Goal: Communication & Community: Answer question/provide support

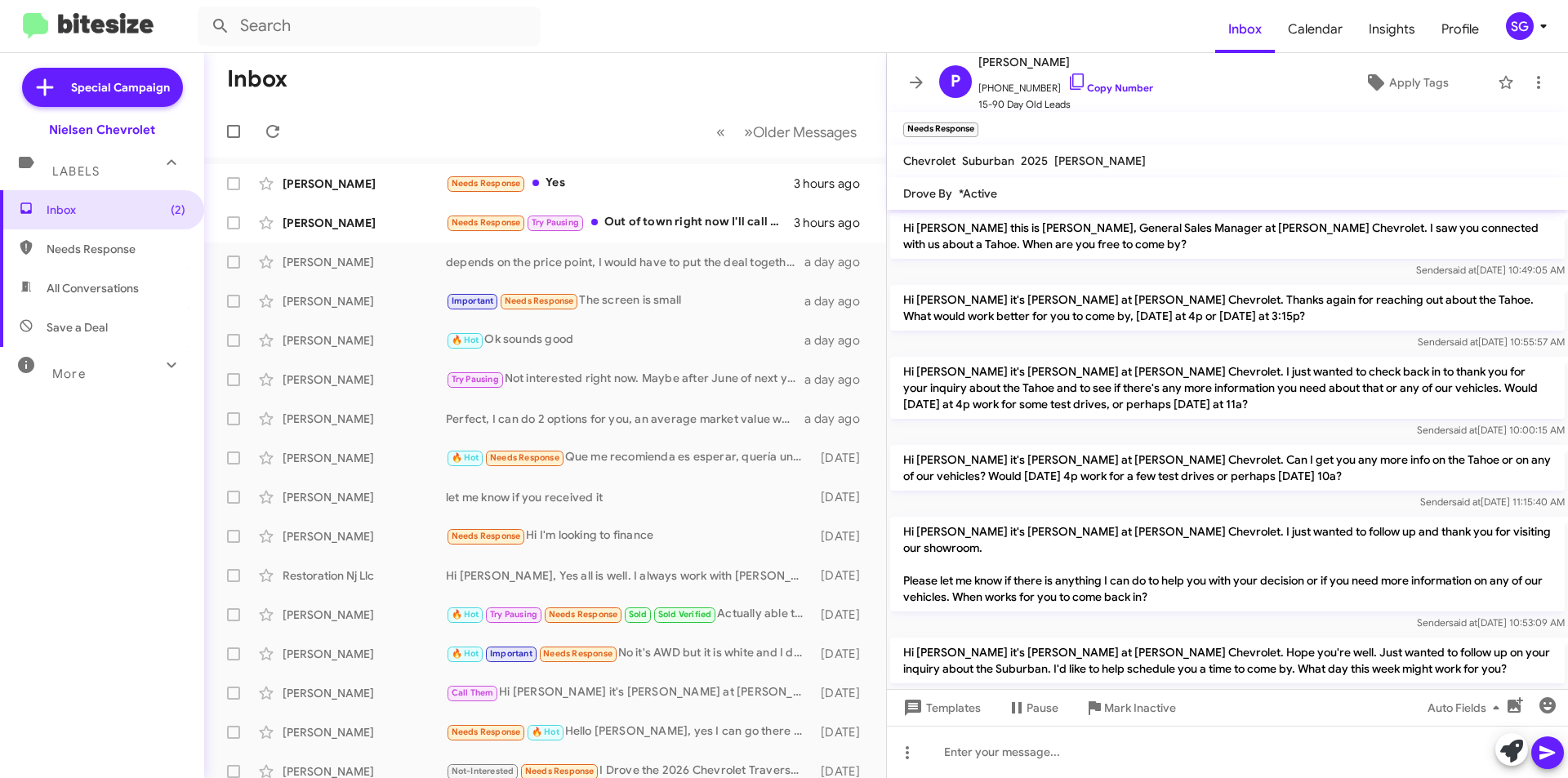
scroll to position [297, 0]
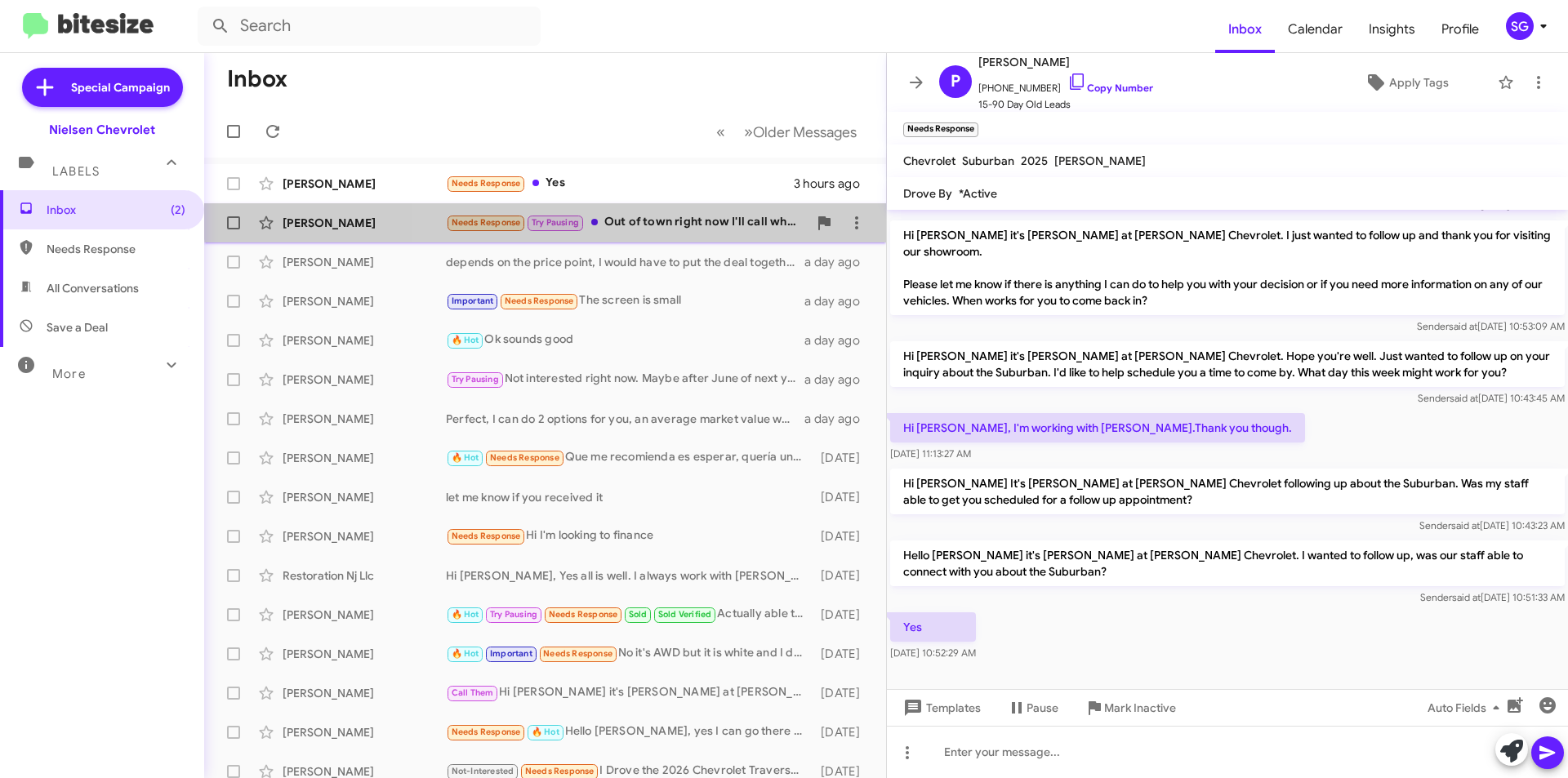
click at [665, 213] on div "Needs Response Try Pausing Out of town right now I'll call when back ..send pic…" at bounding box center [627, 222] width 362 height 19
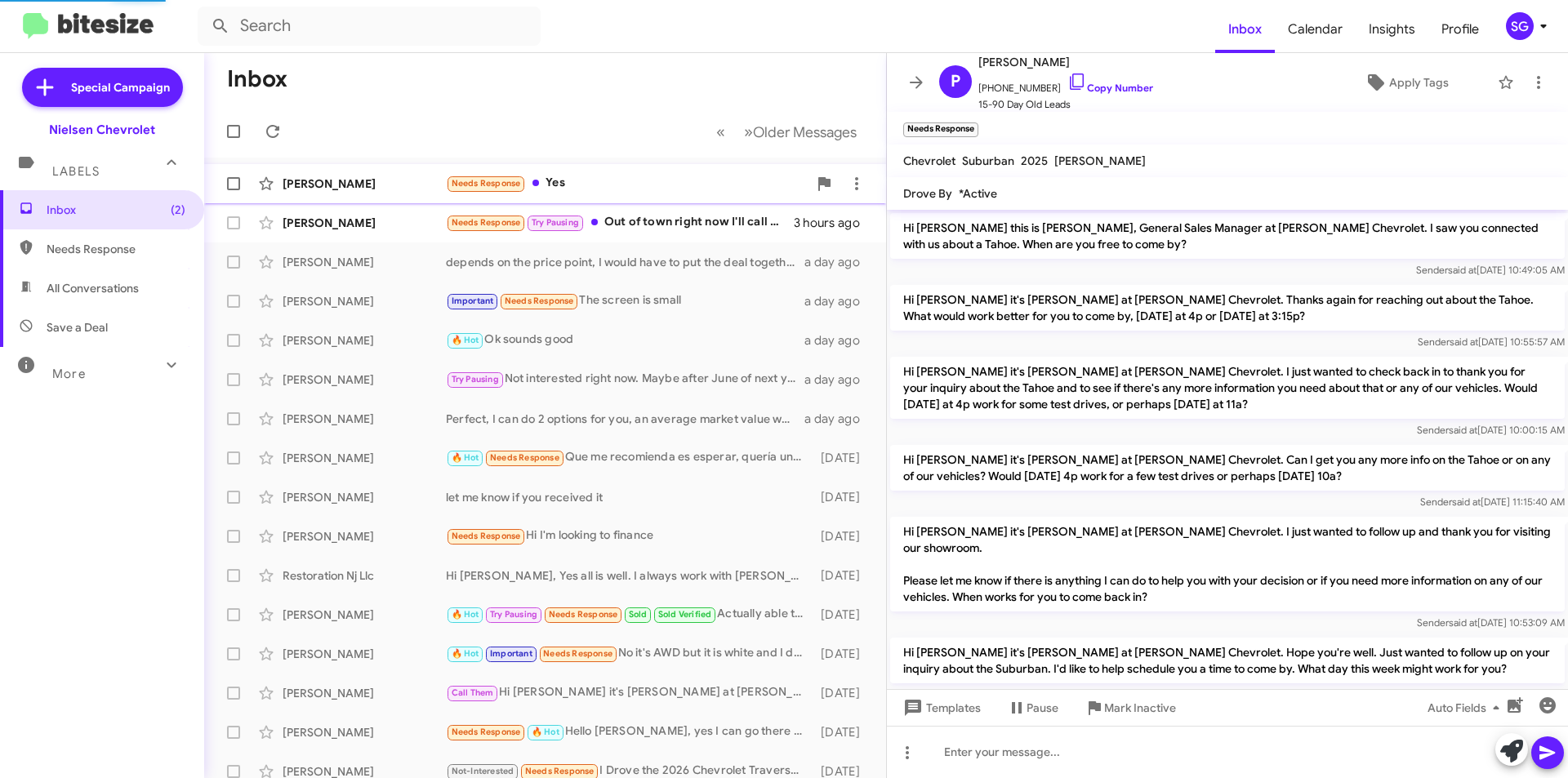
click at [587, 177] on div "Needs Response Yes" at bounding box center [627, 183] width 362 height 19
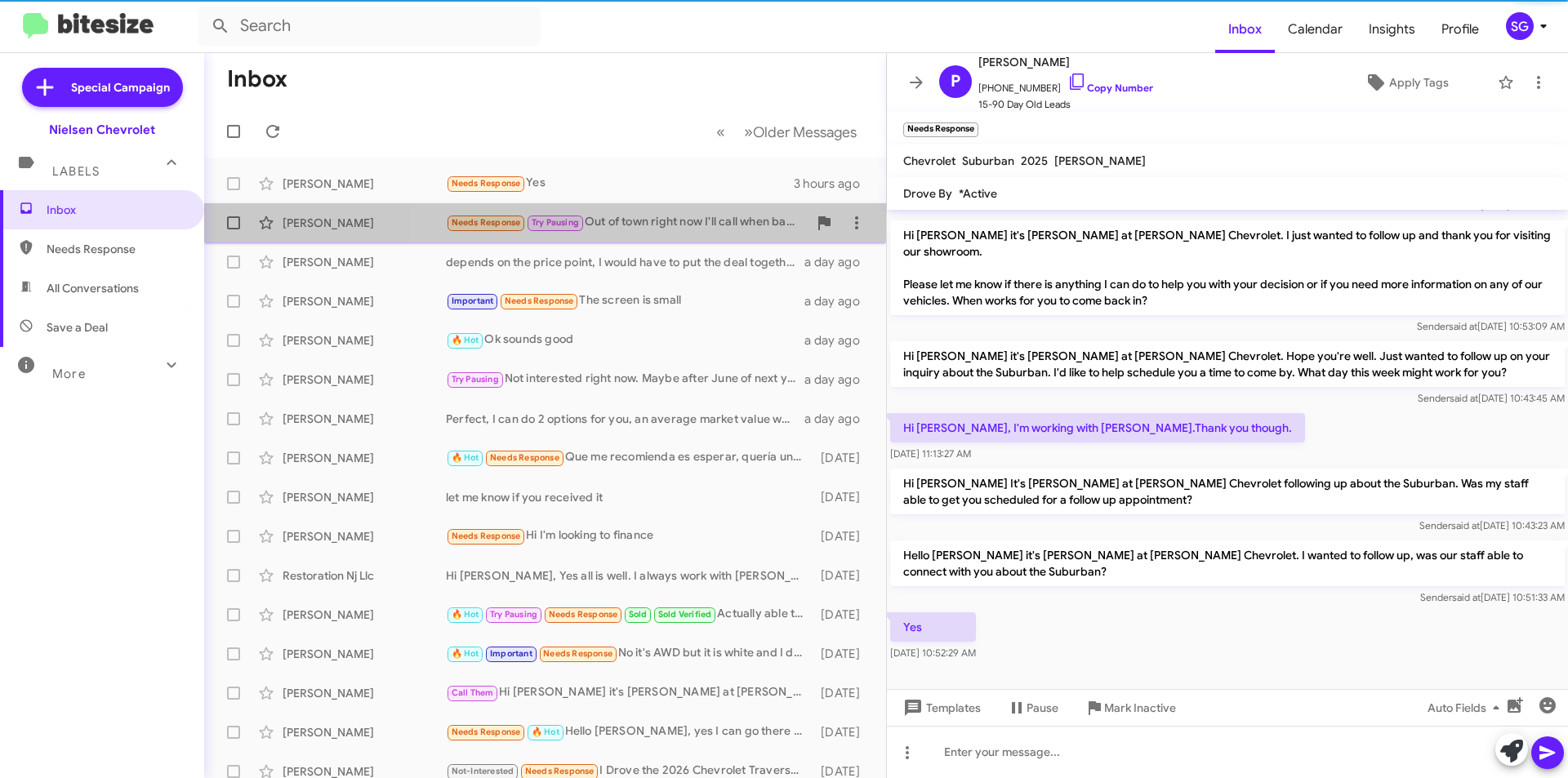
click at [657, 238] on div "[PERSON_NAME] Needs Response Try Pausing Out of town right now I'll call when b…" at bounding box center [545, 223] width 656 height 32
click at [656, 238] on div "[PERSON_NAME] Needs Response Try Pausing Out of town right now I'll call when b…" at bounding box center [545, 223] width 656 height 32
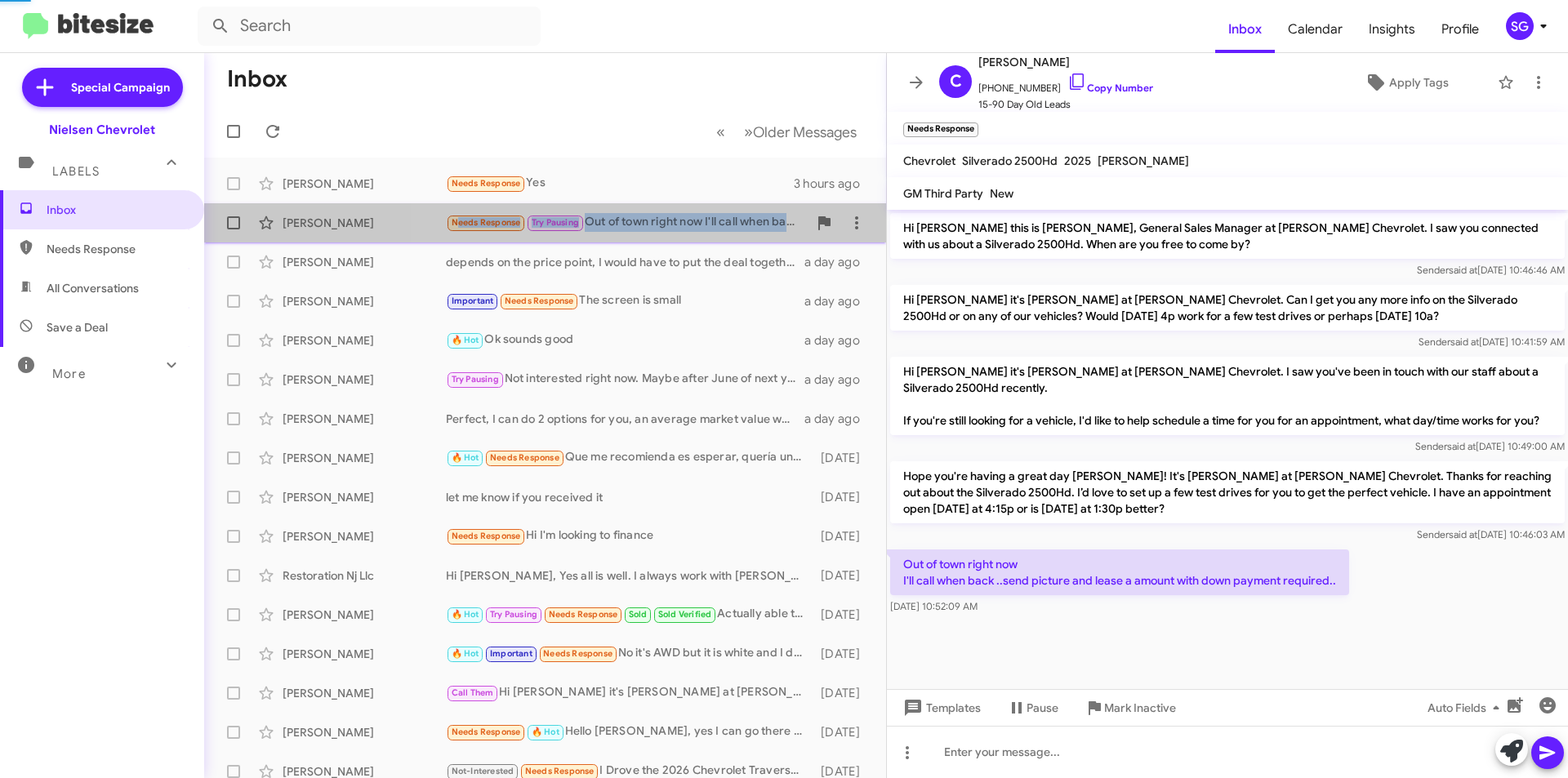
click at [656, 238] on div "[PERSON_NAME] Needs Response Try Pausing Out of town right now I'll call when b…" at bounding box center [545, 223] width 656 height 32
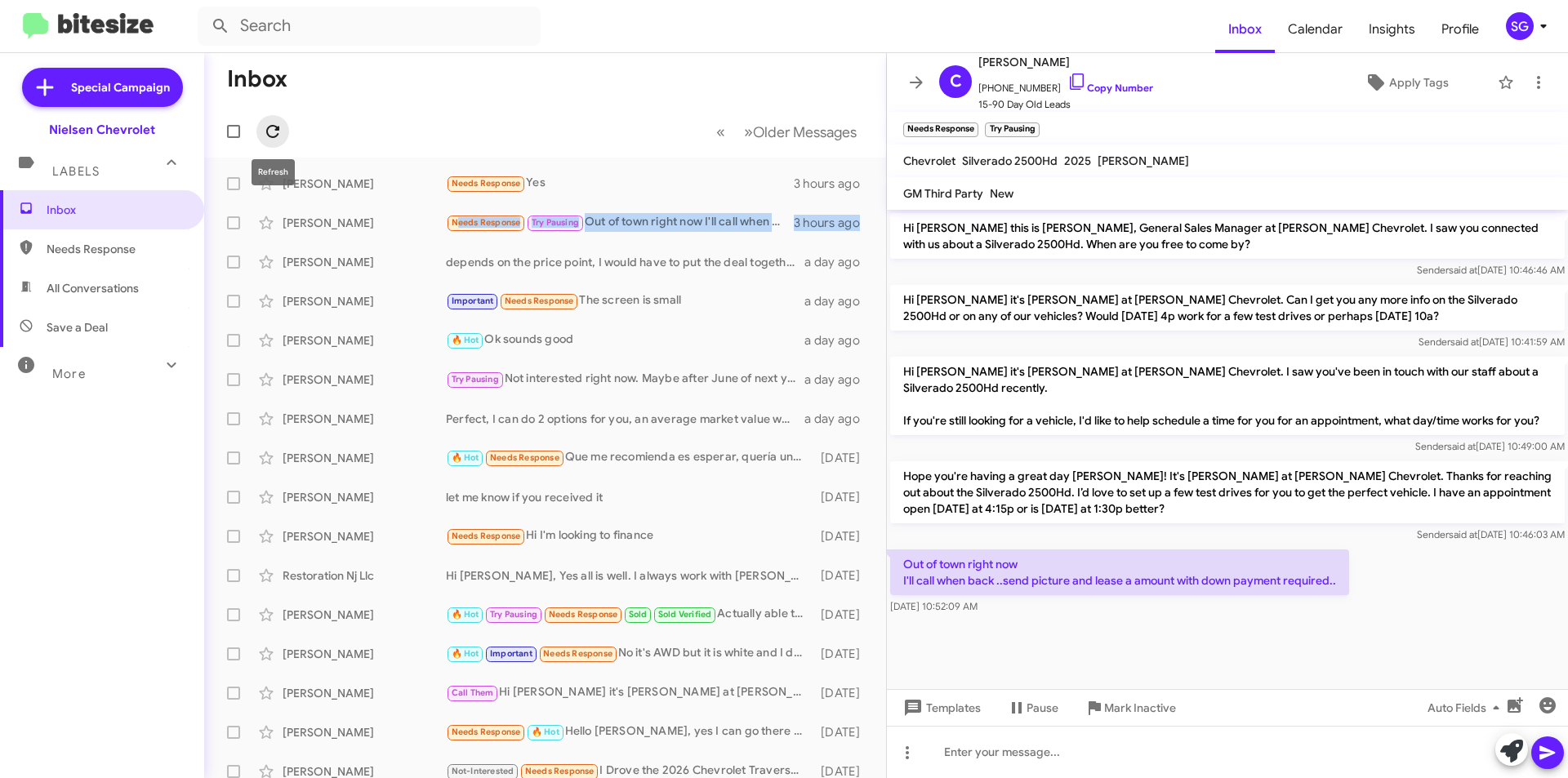
click at [283, 127] on span at bounding box center [273, 131] width 32 height 20
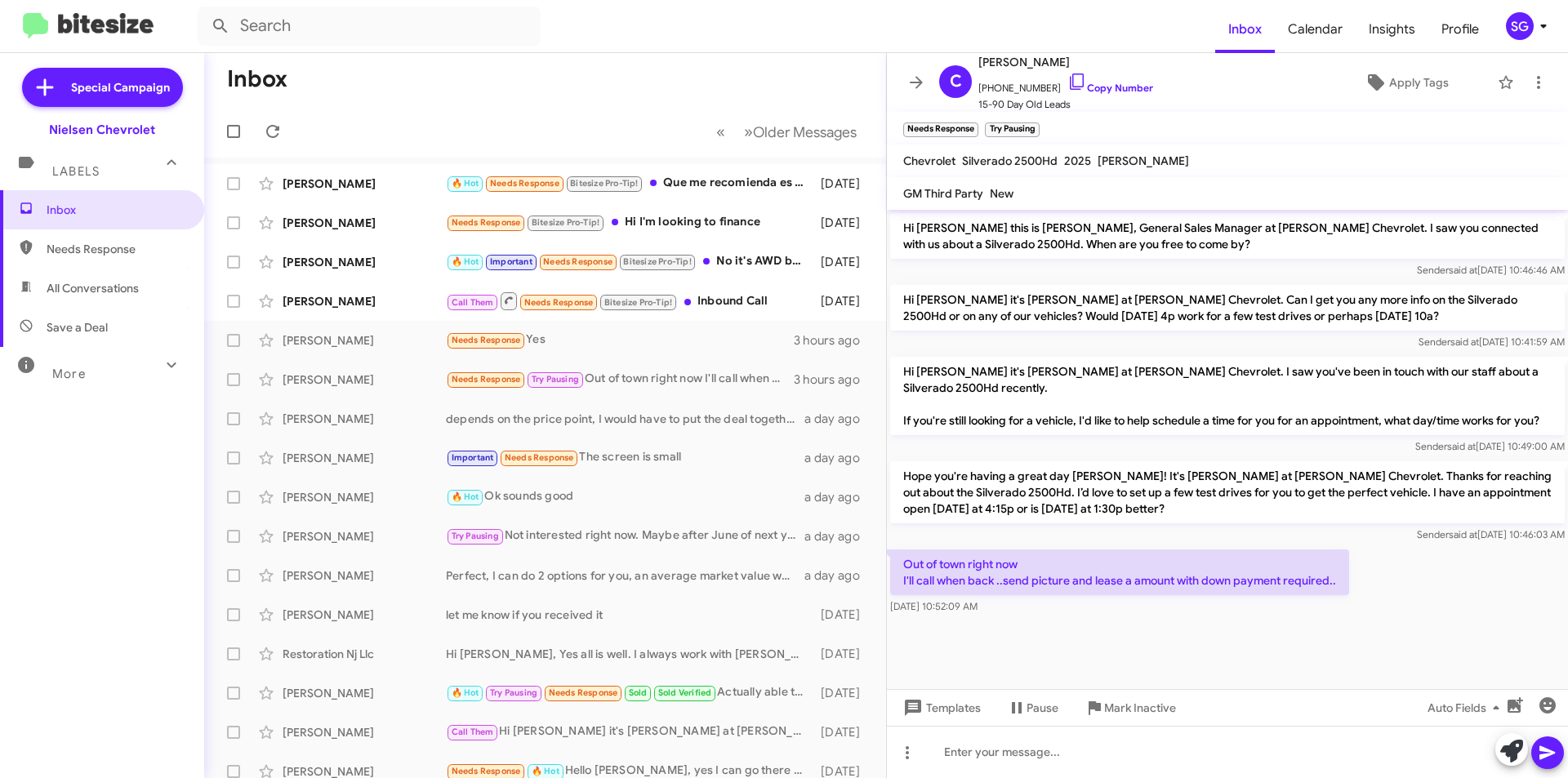
click at [1123, 663] on mat-tooltip-component "Mark Inactive" at bounding box center [1128, 669] width 86 height 49
drag, startPoint x: 1079, startPoint y: 58, endPoint x: 1002, endPoint y: 59, distance: 77.0
click at [1002, 59] on span "[PERSON_NAME]" at bounding box center [1065, 62] width 174 height 20
copy span "[PERSON_NAME]"
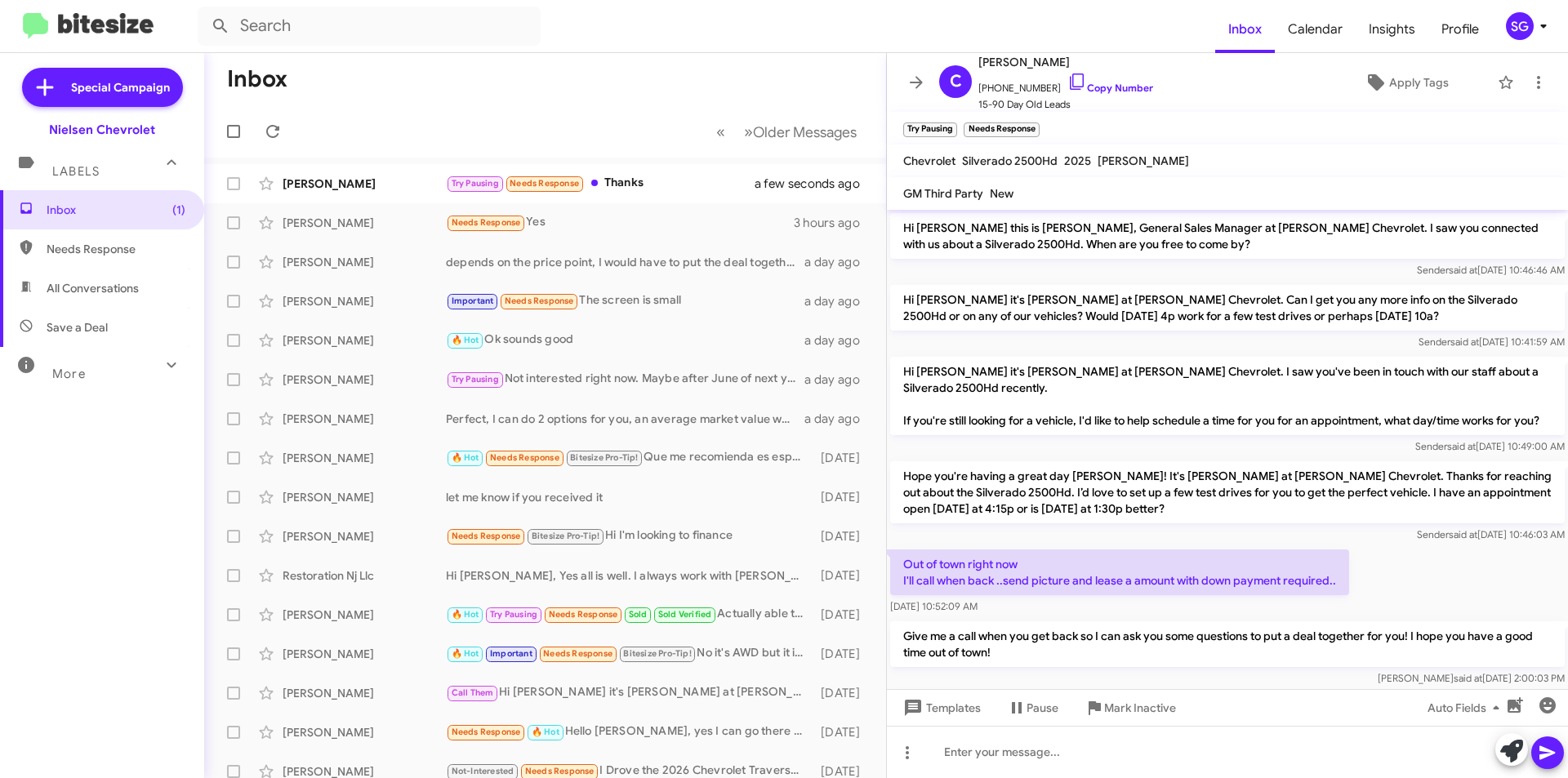
scroll to position [101, 0]
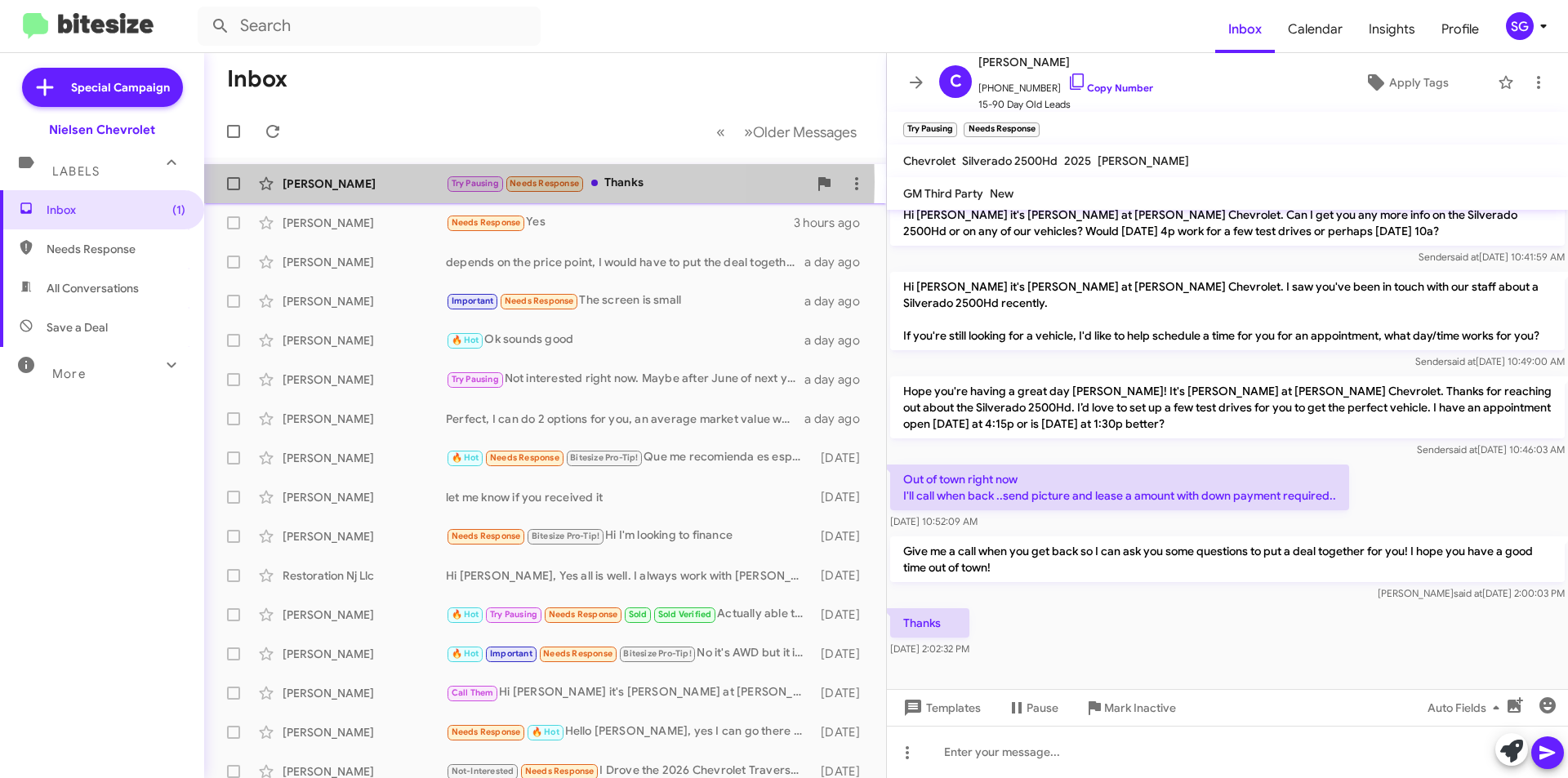
click at [395, 182] on div "[PERSON_NAME]" at bounding box center [364, 183] width 163 height 16
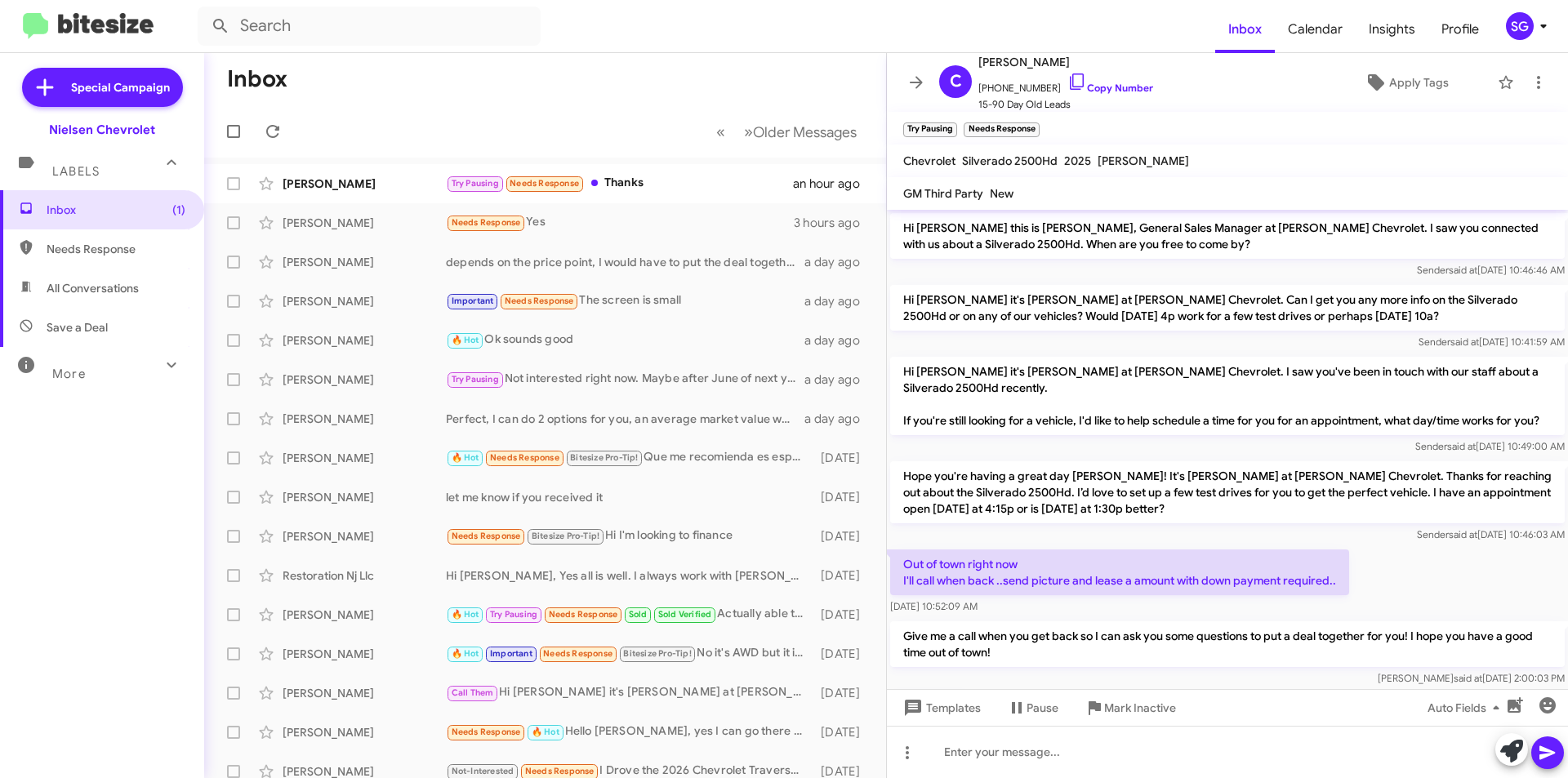
scroll to position [101, 0]
